Goal: Information Seeking & Learning: Find specific page/section

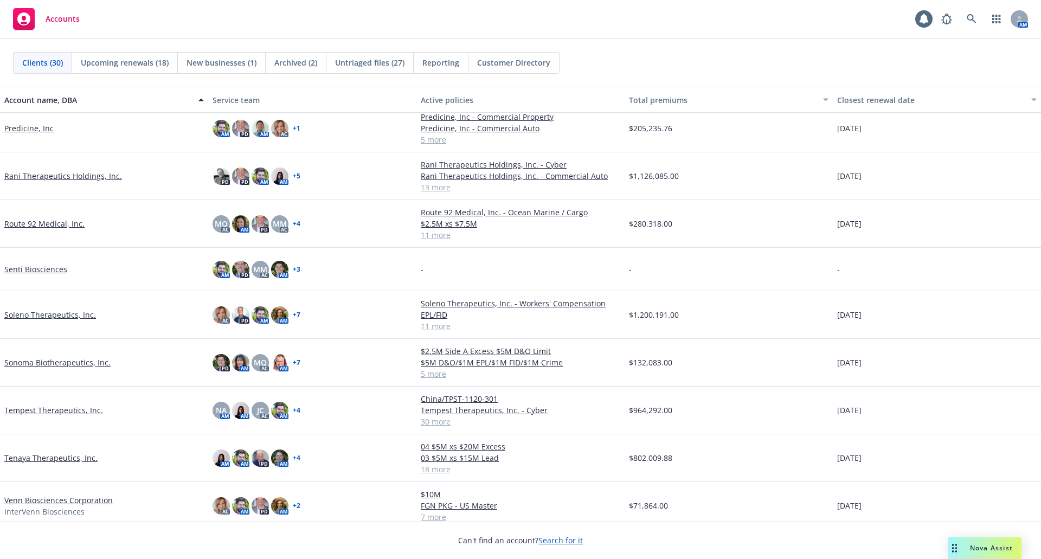
scroll to position [927, 0]
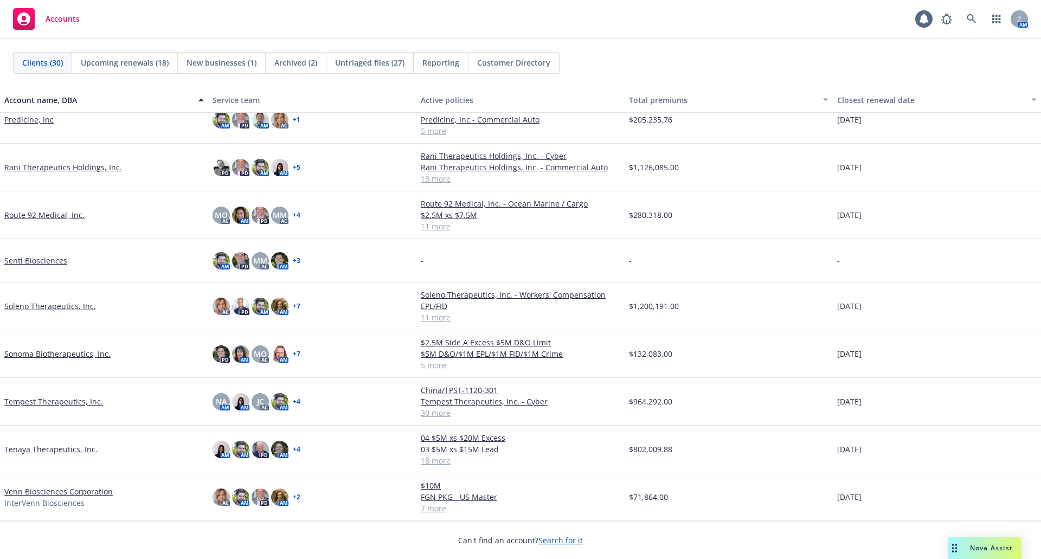
click at [41, 450] on link "Tenaya Therapeutics, Inc." at bounding box center [50, 448] width 93 height 11
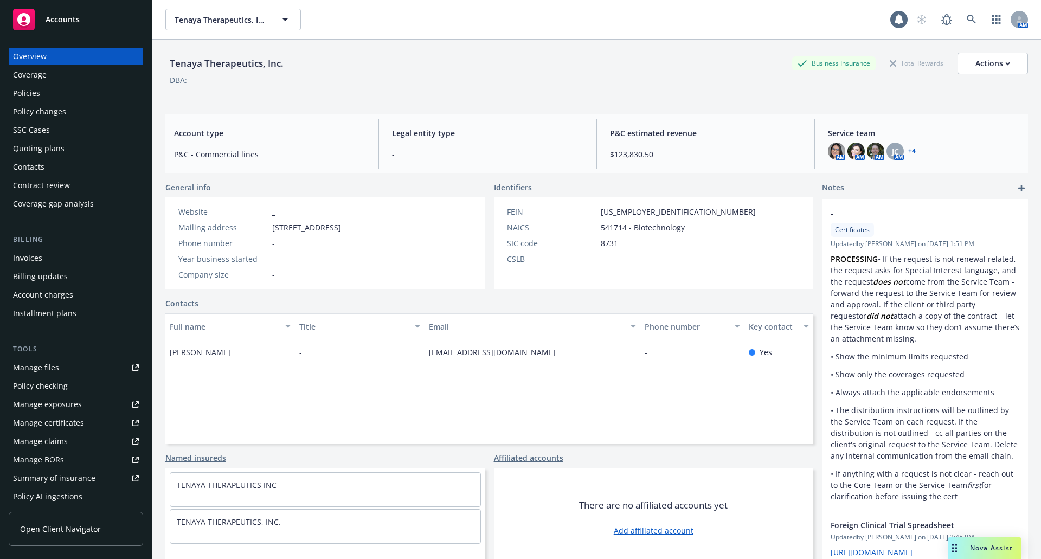
click at [47, 87] on div "Policies" at bounding box center [76, 93] width 126 height 17
